Goal: Information Seeking & Learning: Learn about a topic

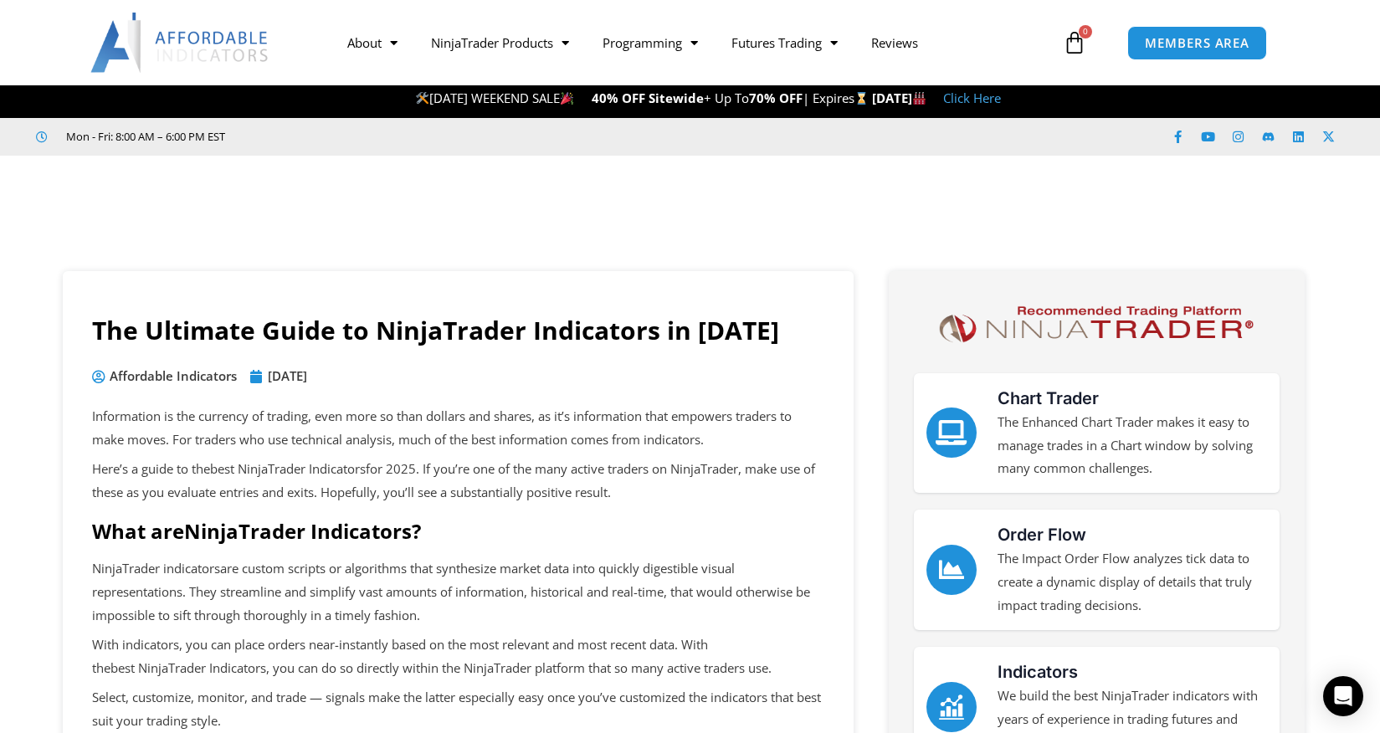
scroll to position [419, 0]
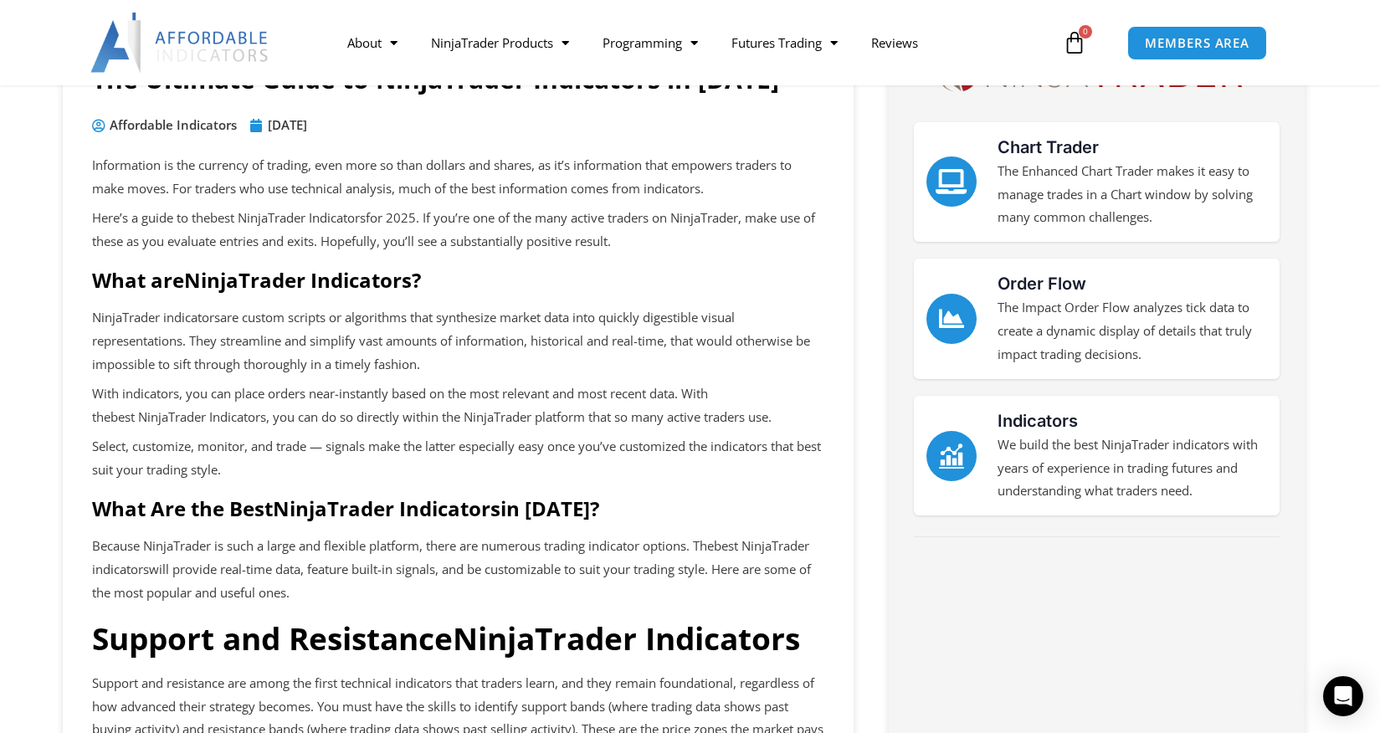
click at [660, 496] on h2 "What Are the Best NinjaTrader Indicators in 2025?" at bounding box center [458, 509] width 732 height 26
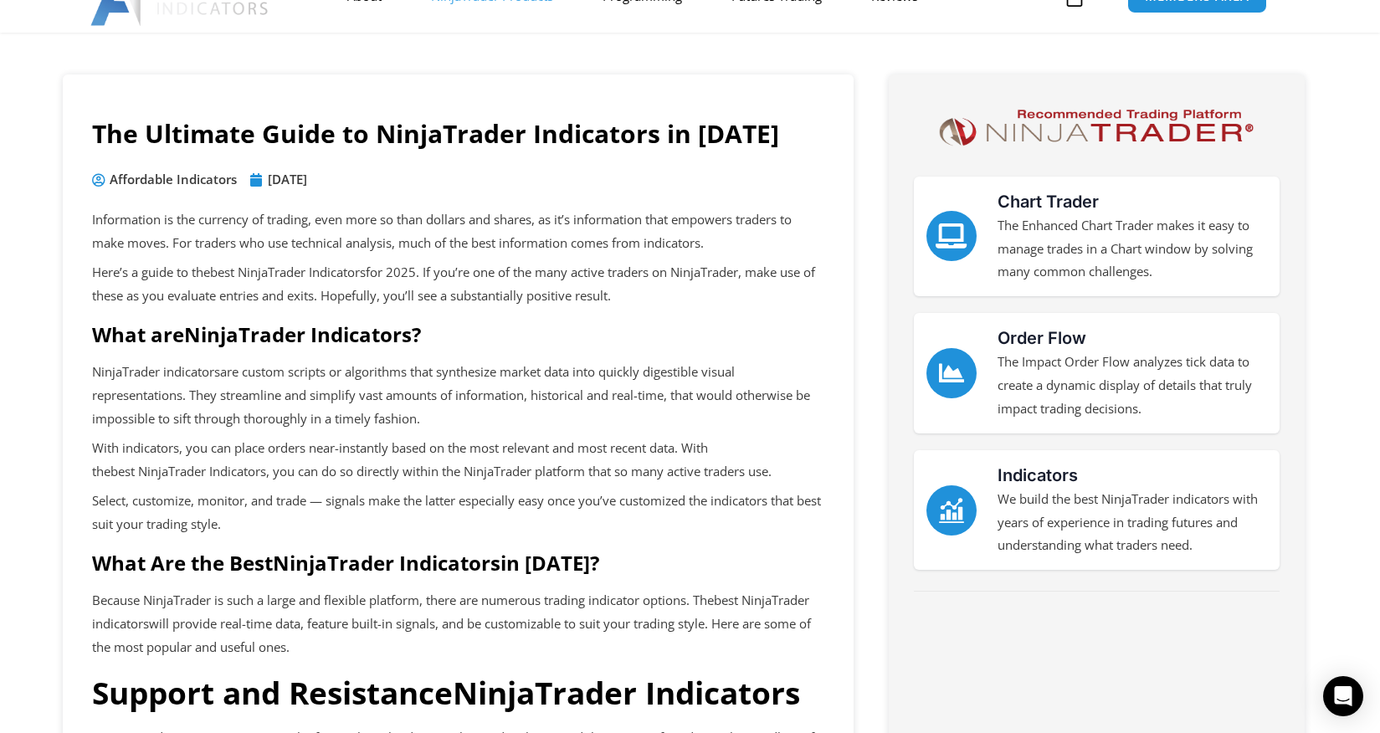
scroll to position [0, 0]
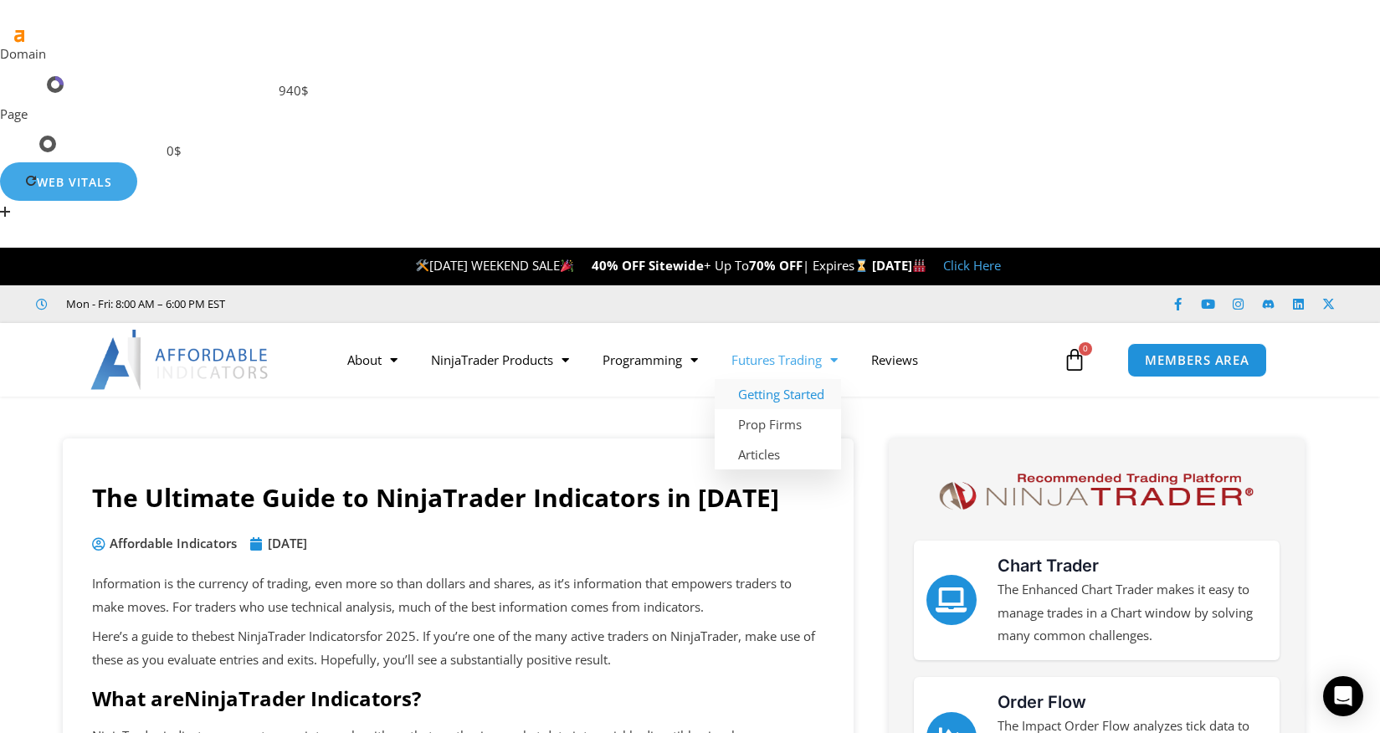
click at [803, 379] on link "Getting Started" at bounding box center [778, 394] width 126 height 30
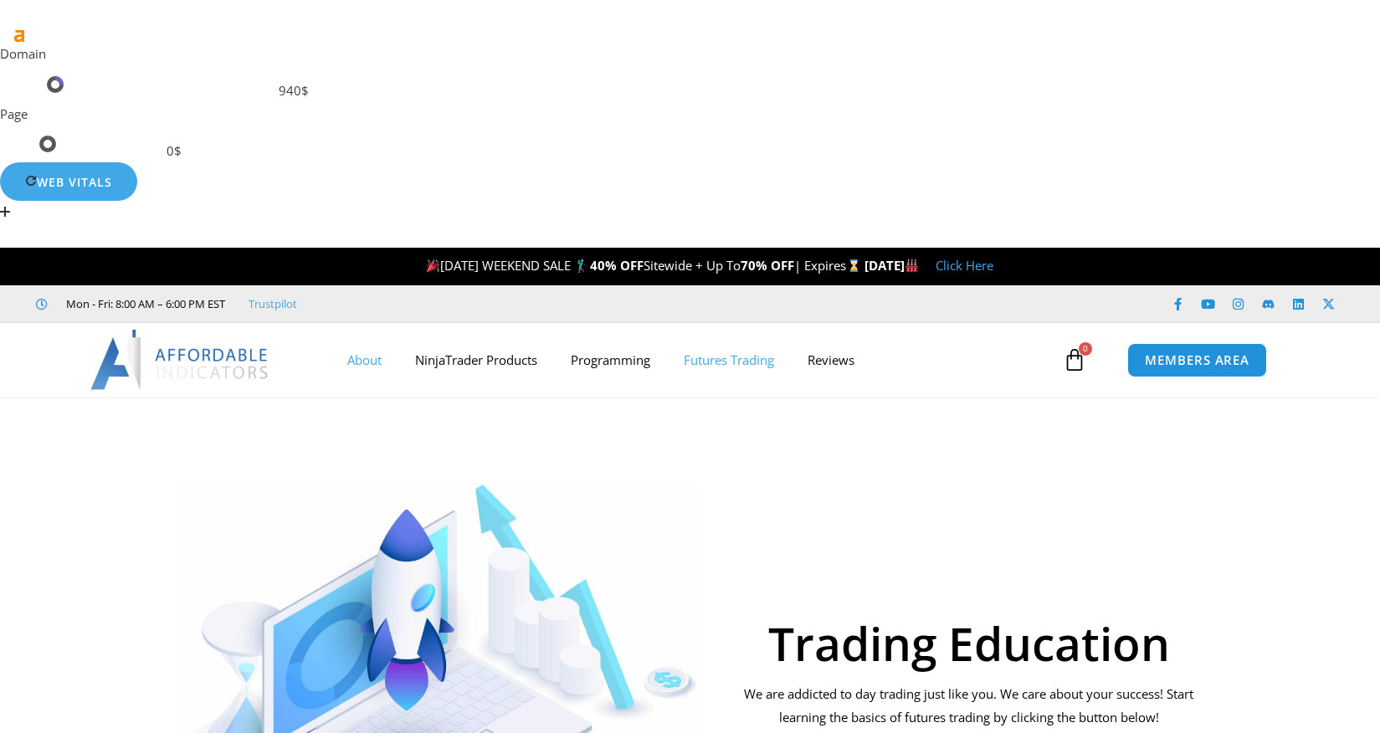
click at [347, 341] on link "About" at bounding box center [365, 360] width 68 height 39
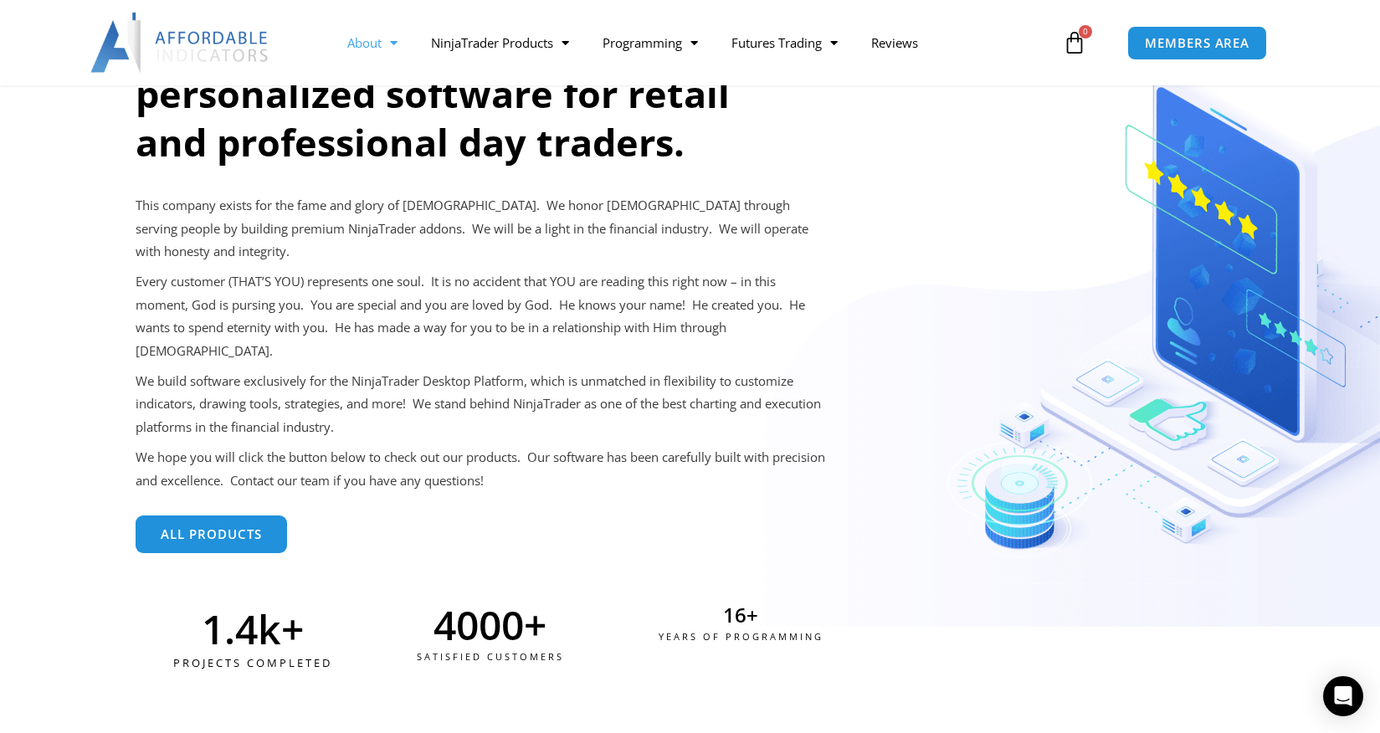
scroll to position [753, 0]
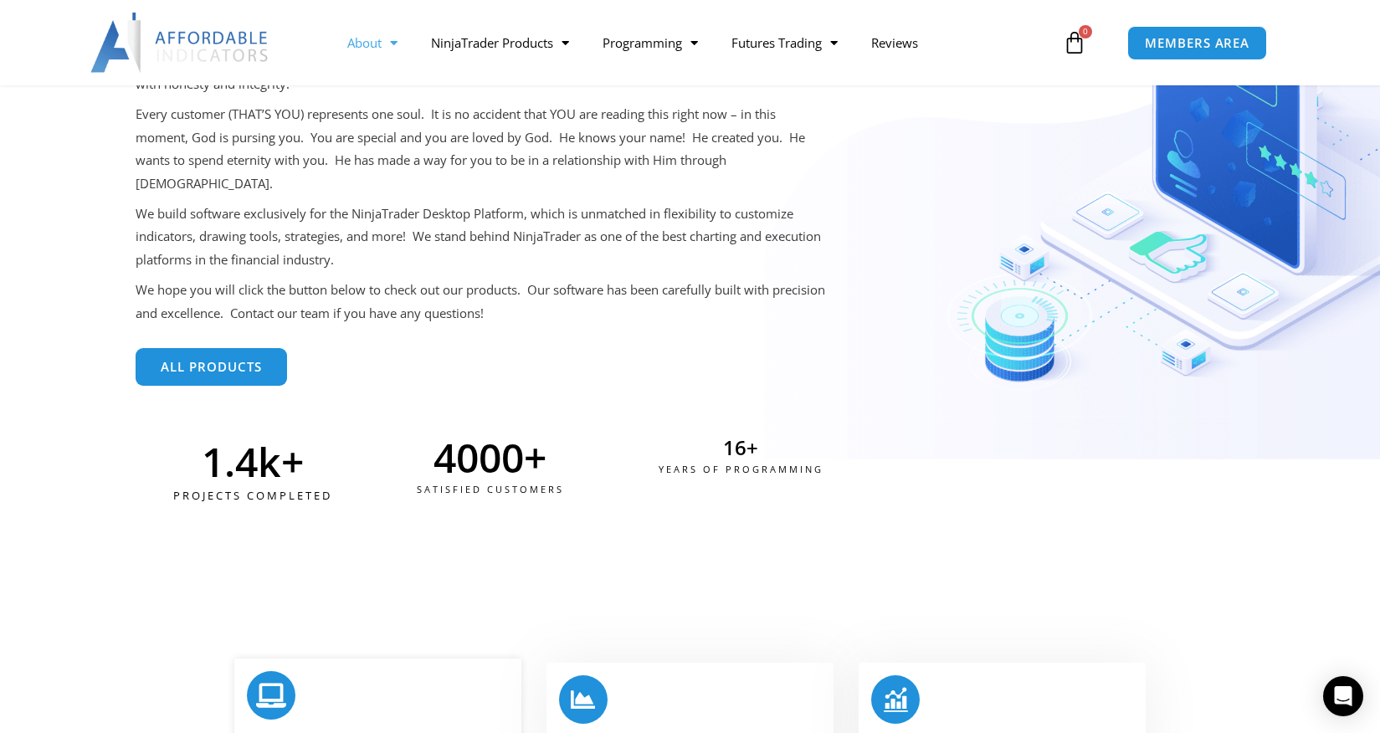
click at [310, 731] on link "Products" at bounding box center [299, 747] width 104 height 32
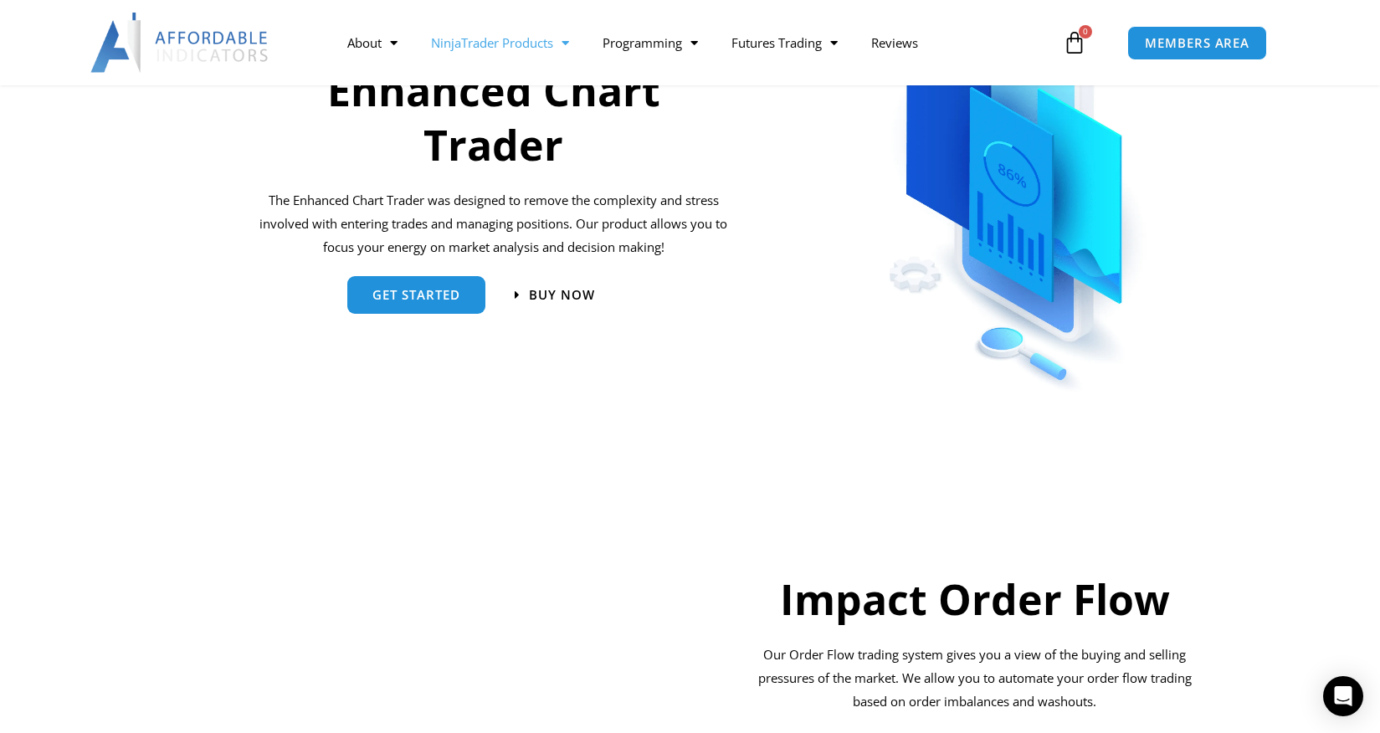
scroll to position [1004, 0]
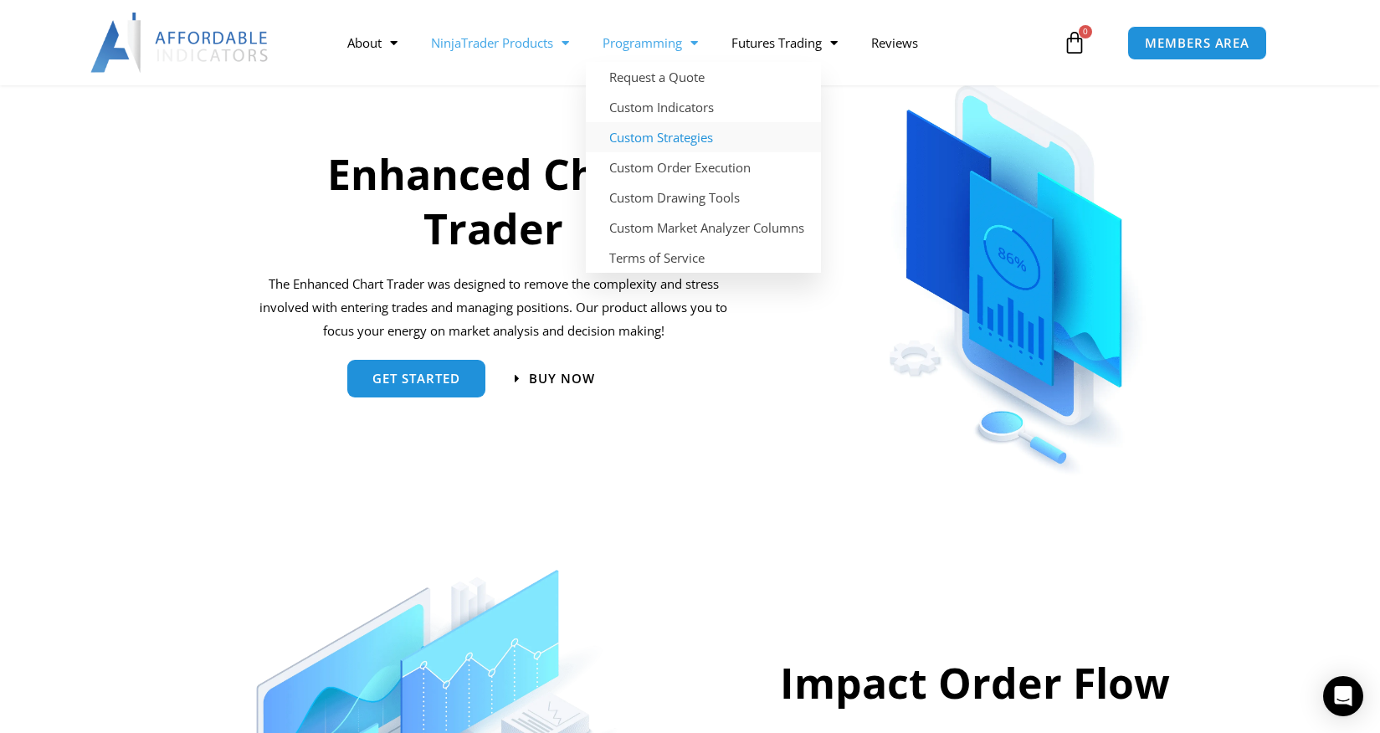
click at [676, 140] on link "Custom Strategies" at bounding box center [703, 137] width 235 height 30
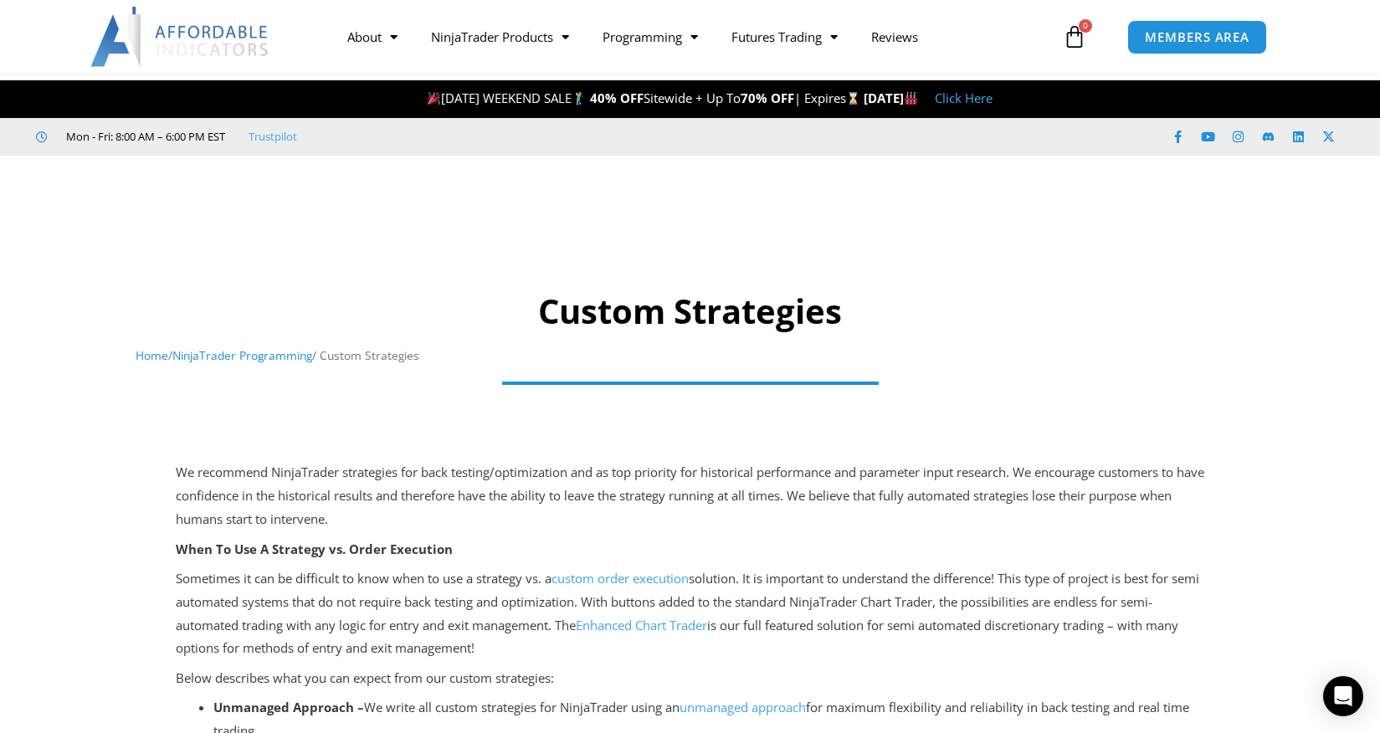
scroll to position [84, 0]
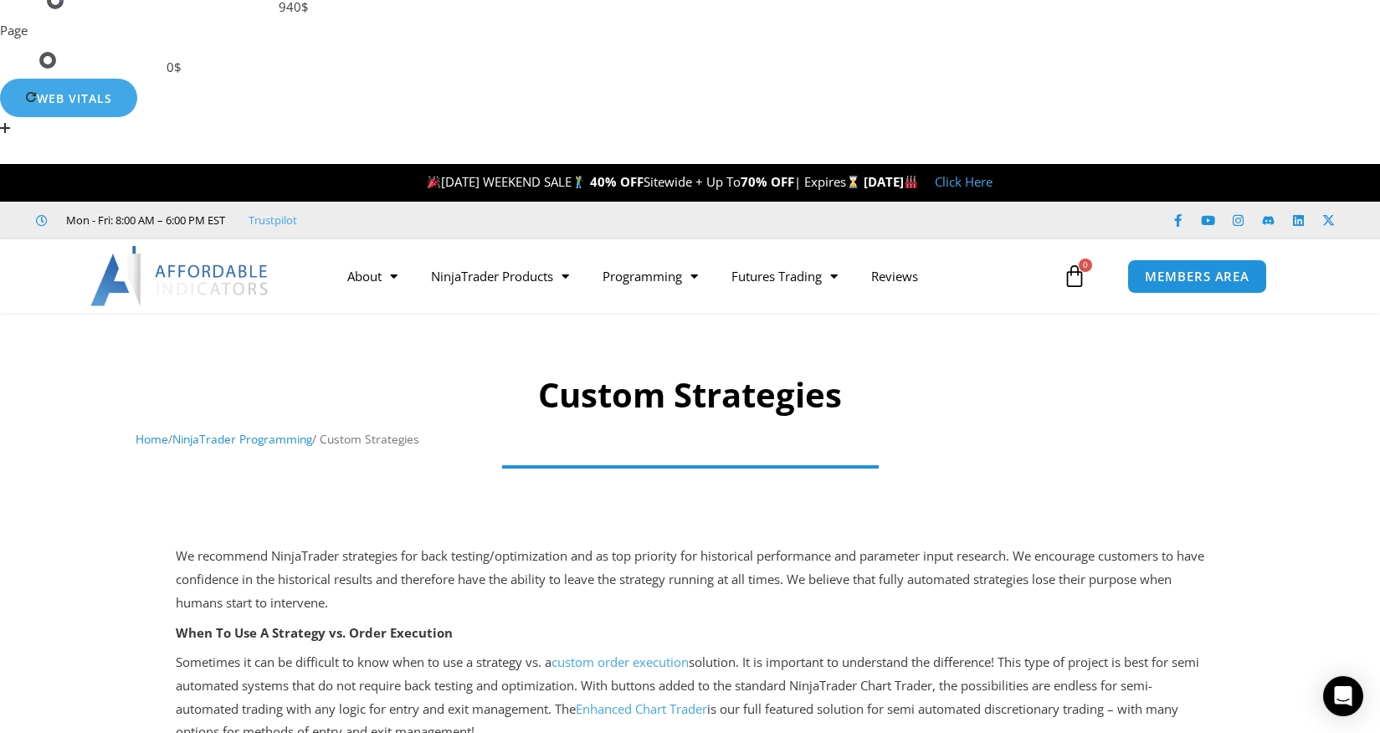
click at [332, 545] on p "We recommend NinjaTrader strategies for back testing/optimization and as top pr…" at bounding box center [691, 580] width 1030 height 70
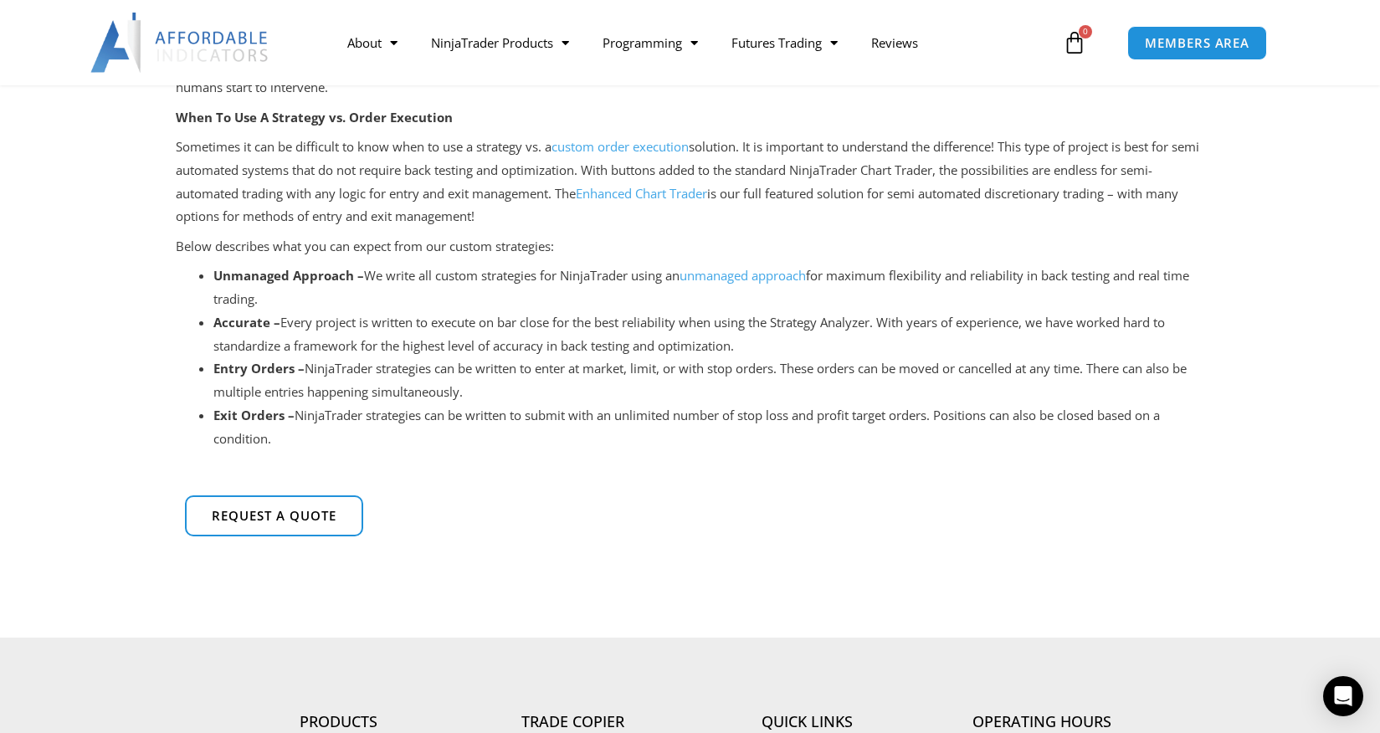
scroll to position [516, 0]
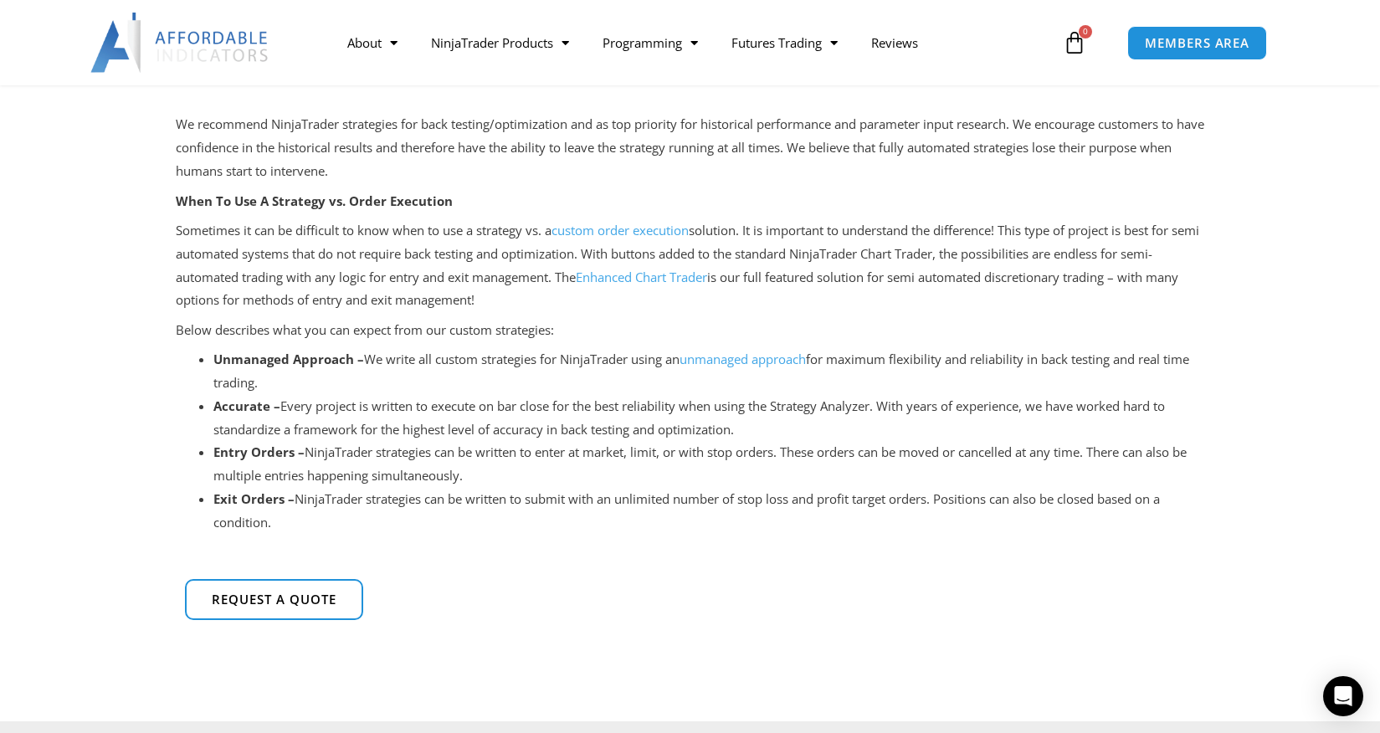
click at [120, 24] on img at bounding box center [180, 43] width 180 height 60
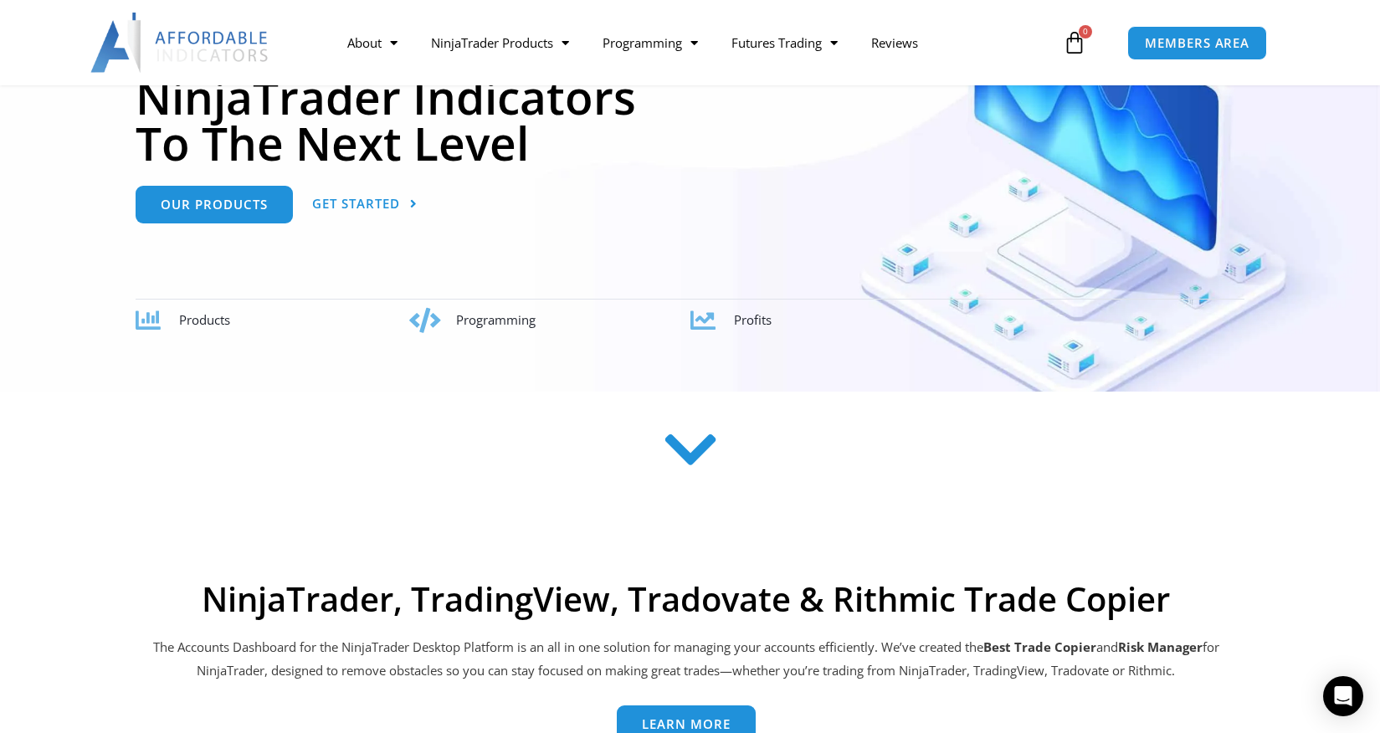
scroll to position [753, 0]
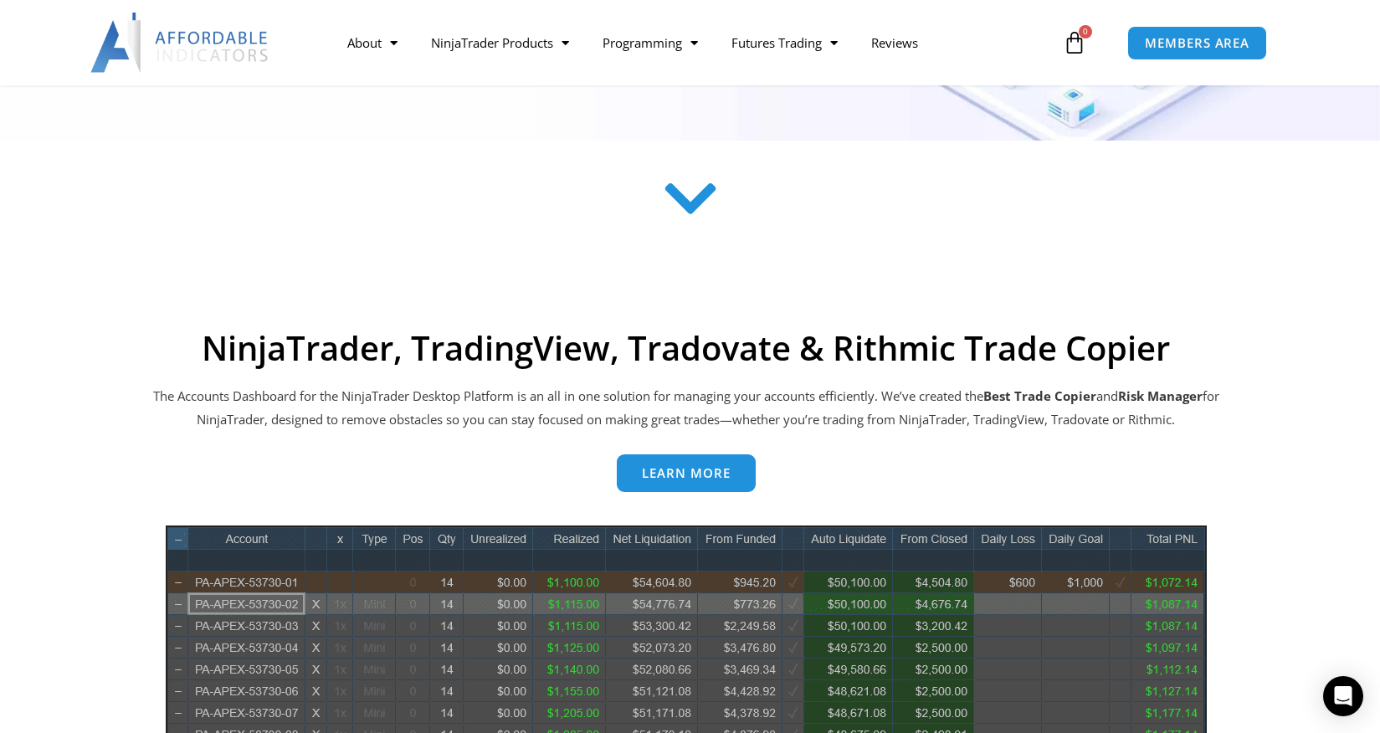
click at [441, 385] on p "The Accounts Dashboard for the NinjaTrader Desktop Platform is an all in one so…" at bounding box center [686, 408] width 1071 height 47
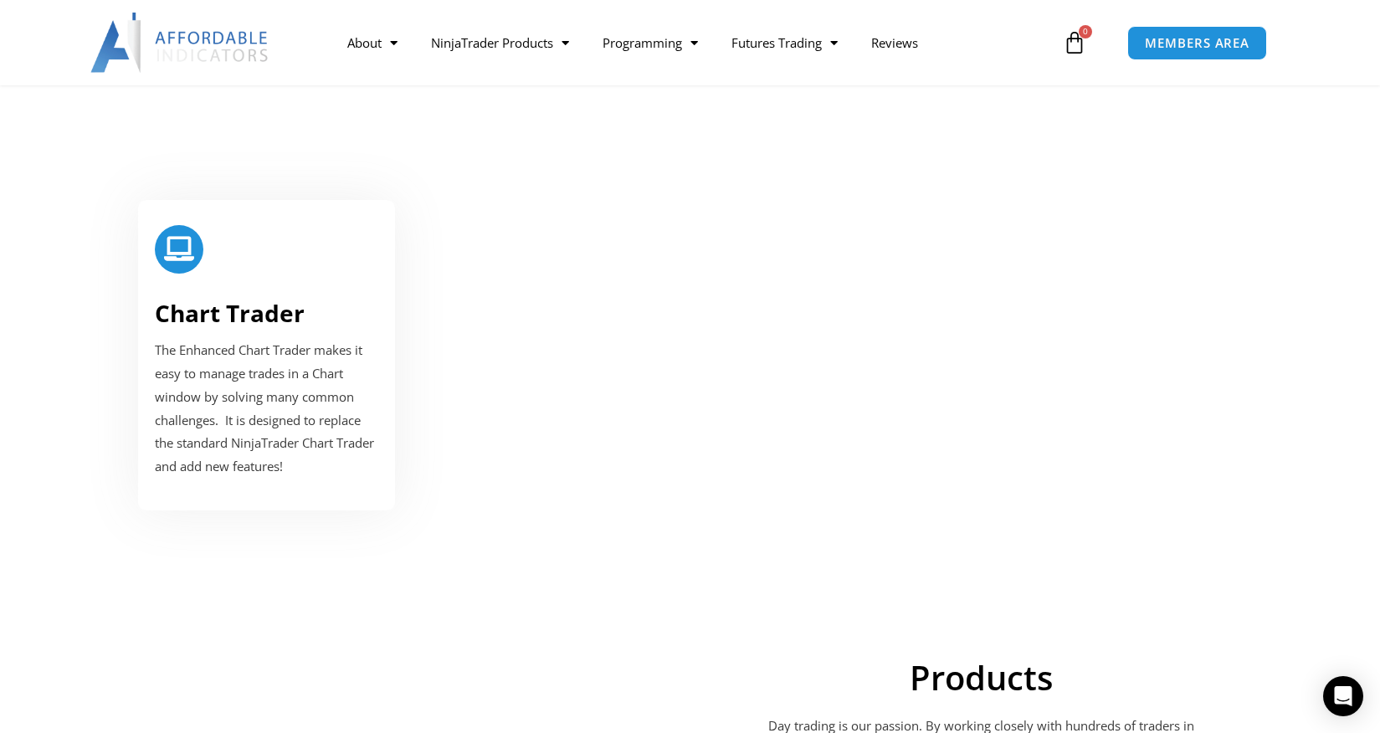
scroll to position [1780, 0]
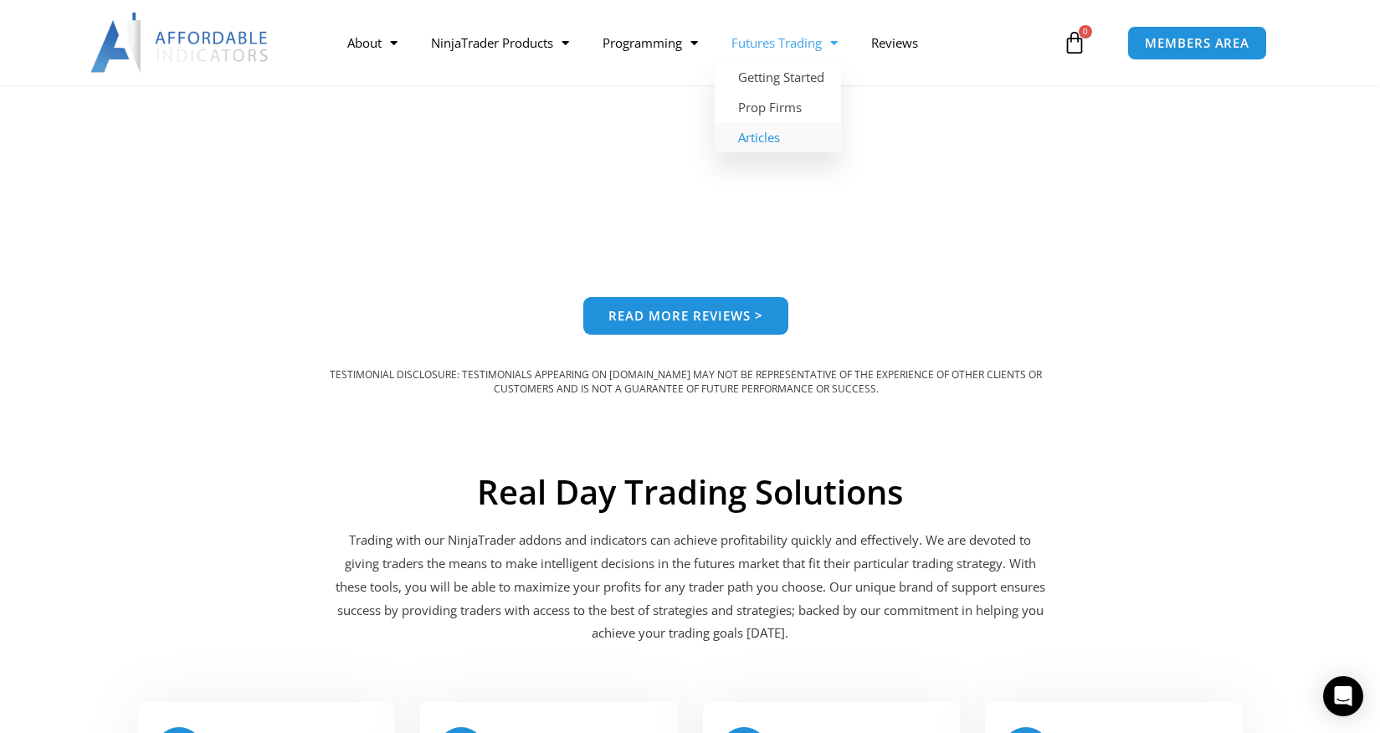
click at [777, 135] on link "Articles" at bounding box center [778, 137] width 126 height 30
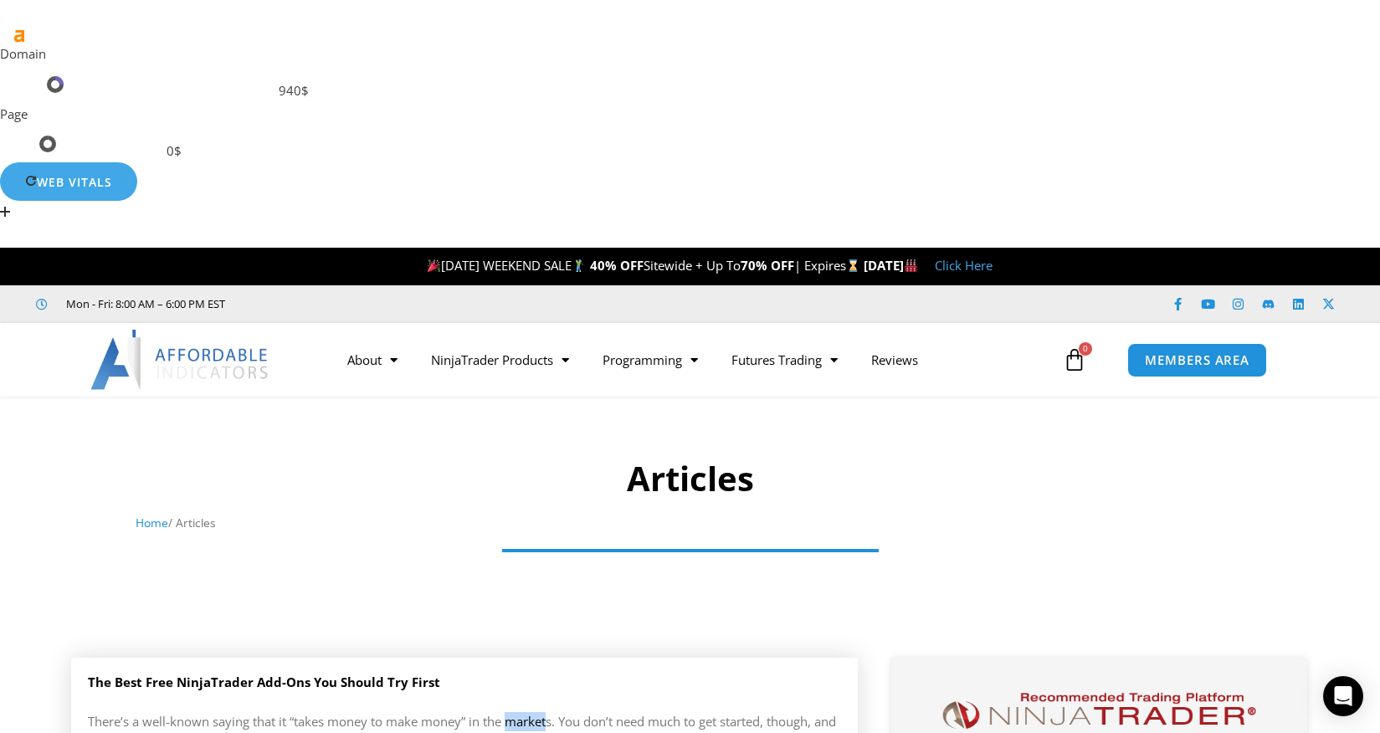
click at [208, 674] on link "The Best Free NinjaTrader Add-Ons You Should Try First" at bounding box center [264, 682] width 352 height 17
